Goal: Task Accomplishment & Management: Manage account settings

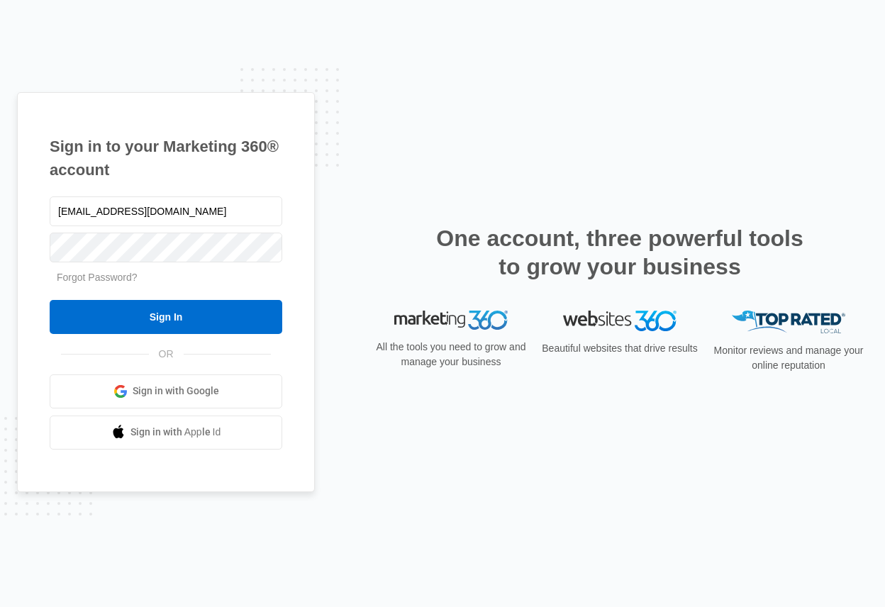
type input "[EMAIL_ADDRESS][DOMAIN_NAME]"
click at [50, 300] on input "Sign In" at bounding box center [166, 317] width 233 height 34
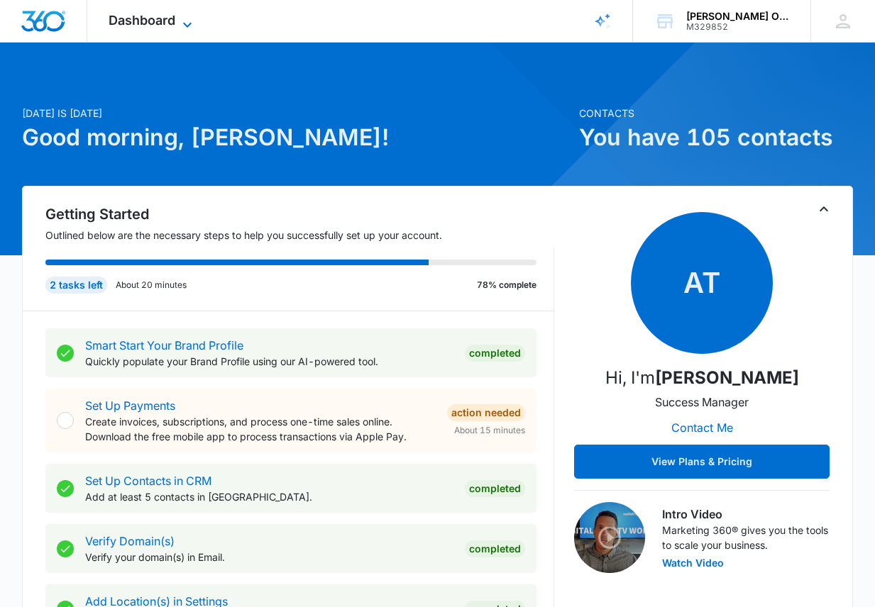
click at [138, 13] on span "Dashboard" at bounding box center [142, 20] width 67 height 15
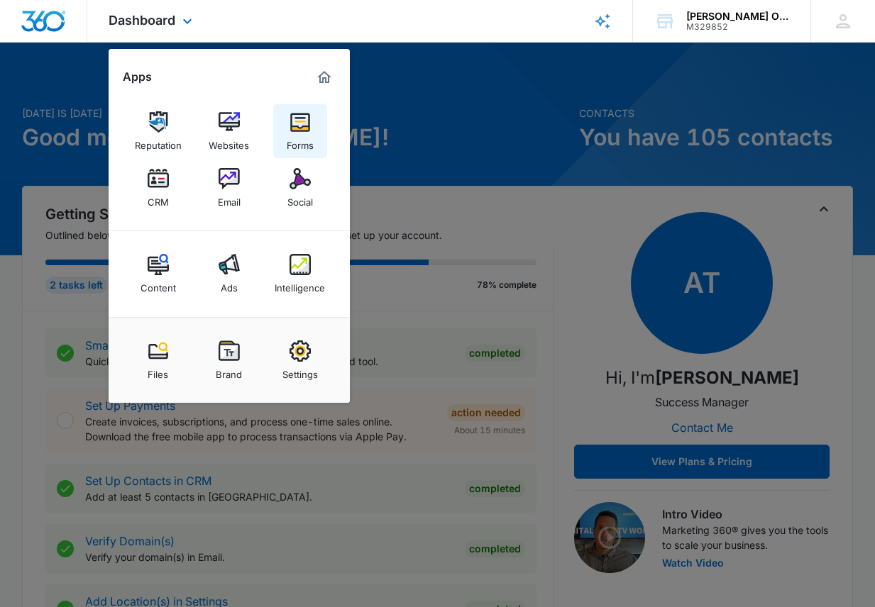
click at [292, 134] on div "Forms" at bounding box center [300, 142] width 27 height 18
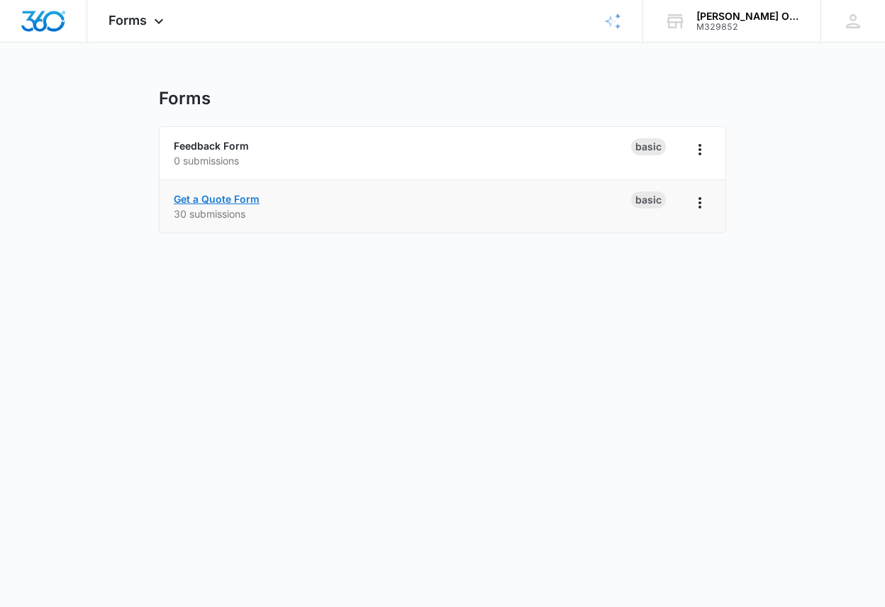
click at [243, 196] on link "Get a Quote Form" at bounding box center [217, 199] width 86 height 12
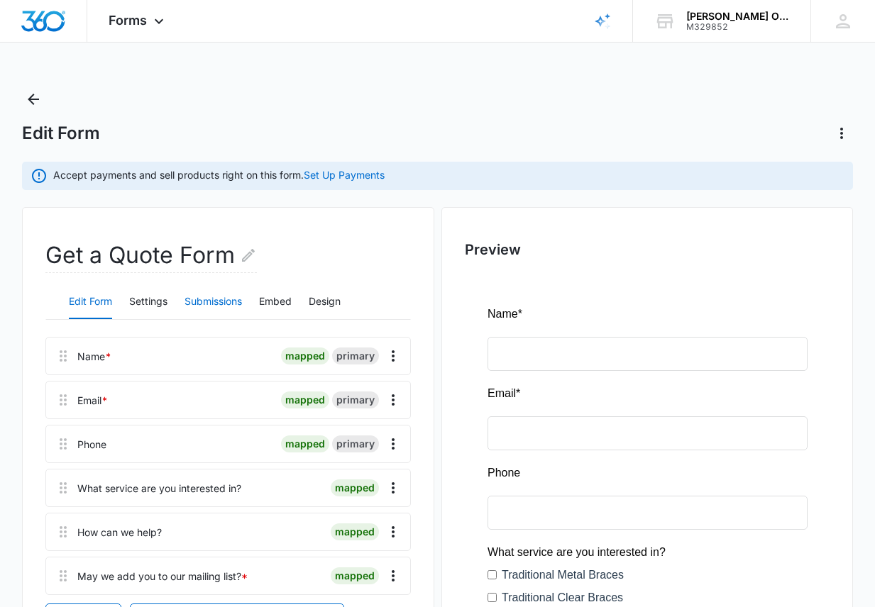
click at [232, 297] on button "Submissions" at bounding box center [212, 302] width 57 height 34
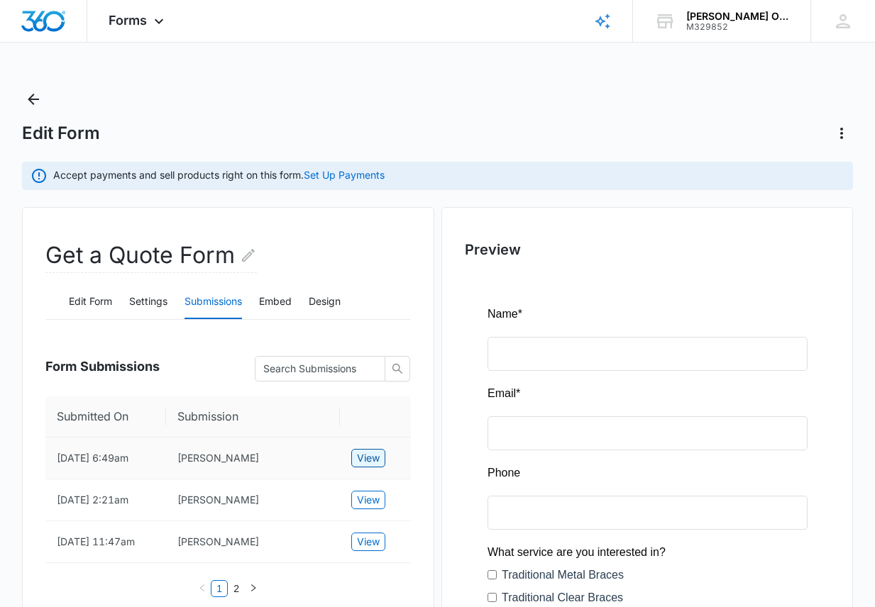
click at [364, 455] on span "View" at bounding box center [368, 459] width 23 height 16
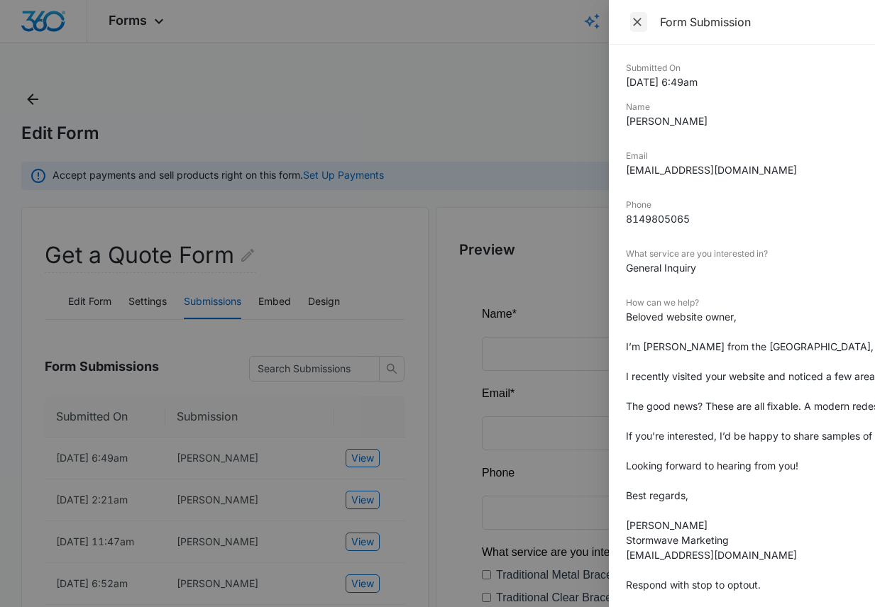
click at [636, 20] on icon "Close" at bounding box center [637, 22] width 14 height 14
